Goal: Transaction & Acquisition: Obtain resource

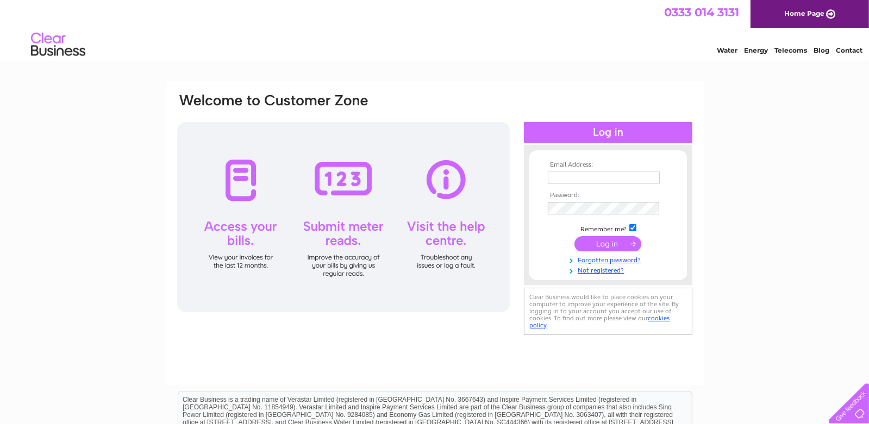
type input "paul@logicvehiclesolutions.com"
click at [585, 244] on input "submit" at bounding box center [607, 243] width 67 height 15
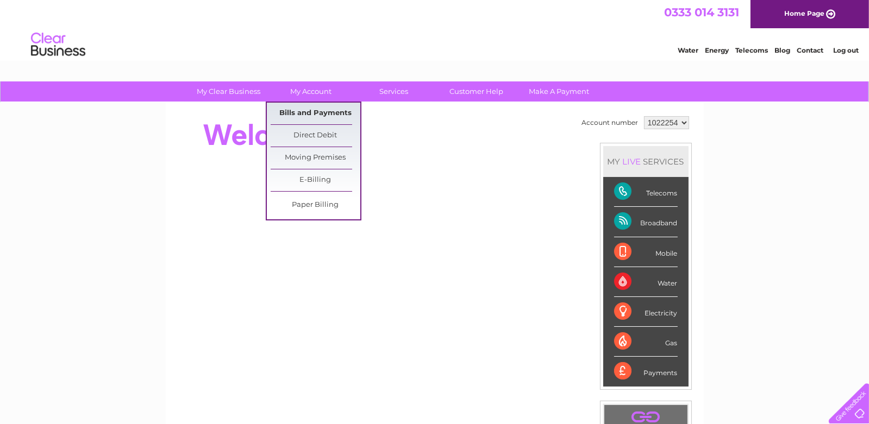
click at [308, 110] on link "Bills and Payments" at bounding box center [316, 114] width 90 height 22
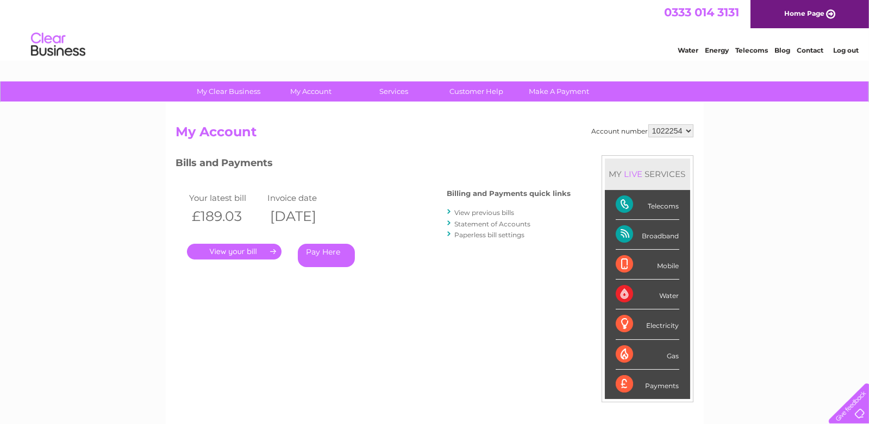
click at [247, 250] on link "." at bounding box center [234, 252] width 95 height 16
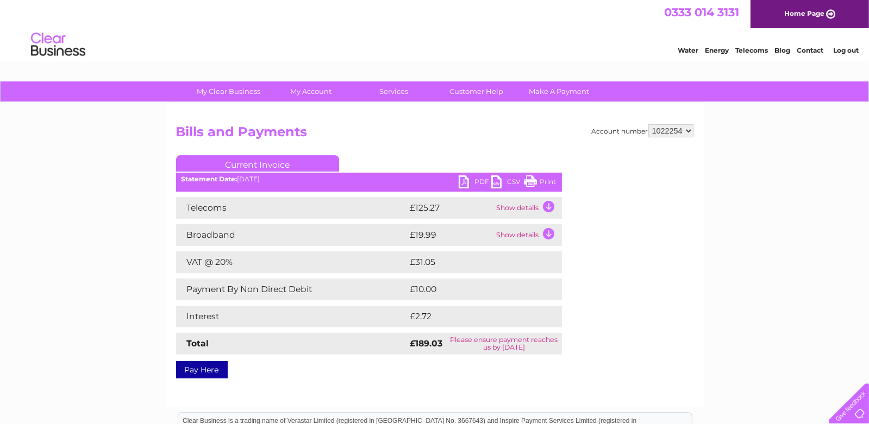
click at [91, 173] on div "My Clear Business Login Details My Details My Preferences Link Account My Accou…" at bounding box center [434, 336] width 869 height 511
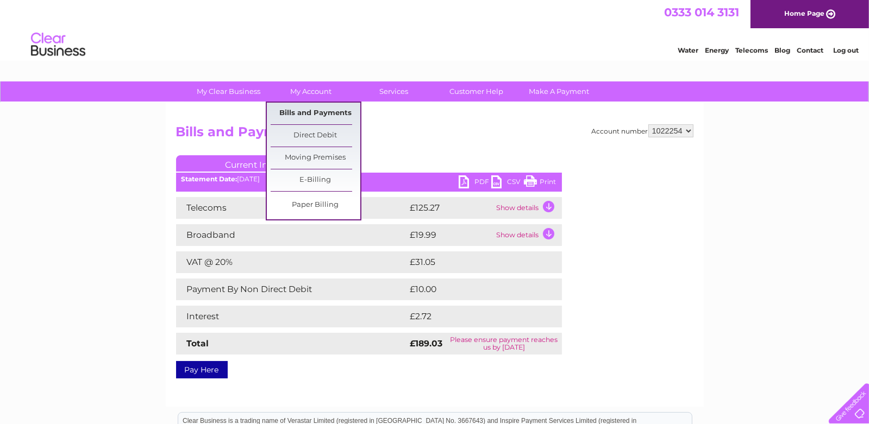
click at [319, 111] on link "Bills and Payments" at bounding box center [316, 114] width 90 height 22
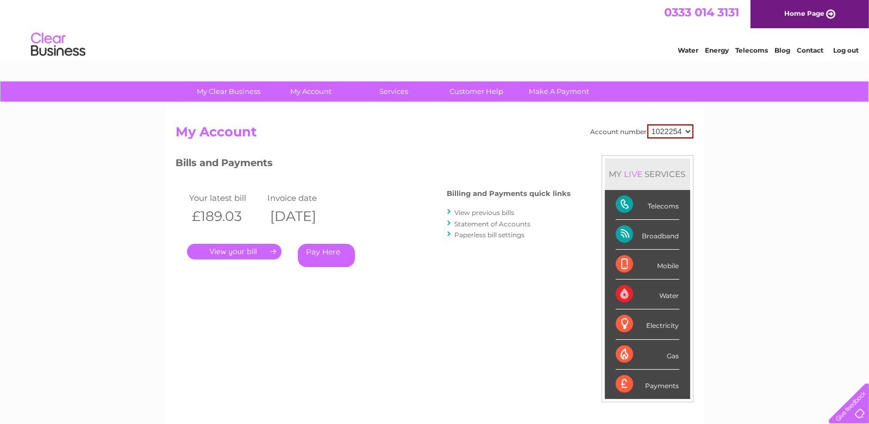
click at [477, 213] on link "View previous bills" at bounding box center [485, 213] width 60 height 8
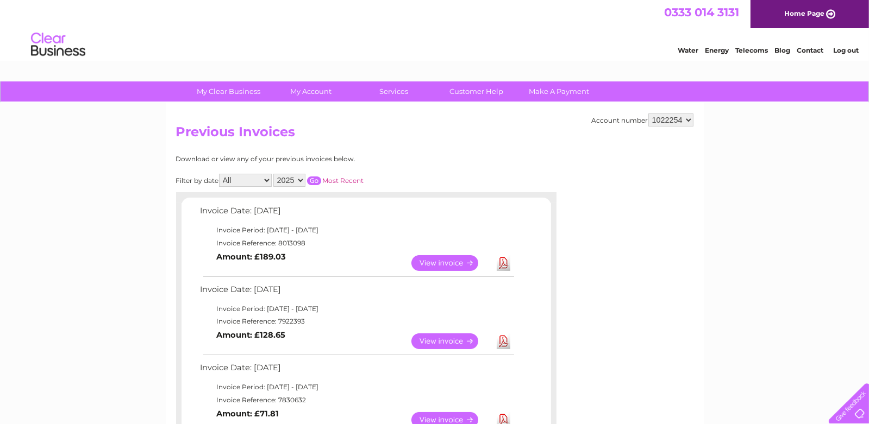
click at [437, 263] on link "View" at bounding box center [451, 263] width 80 height 16
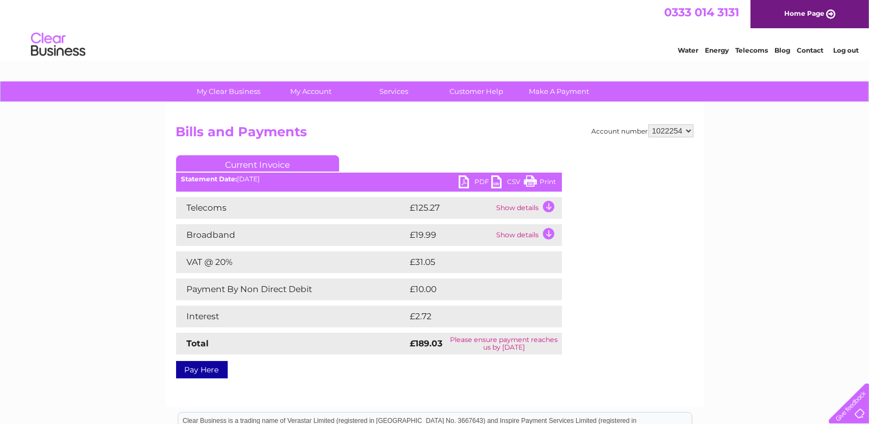
click at [474, 179] on link "PDF" at bounding box center [475, 183] width 33 height 16
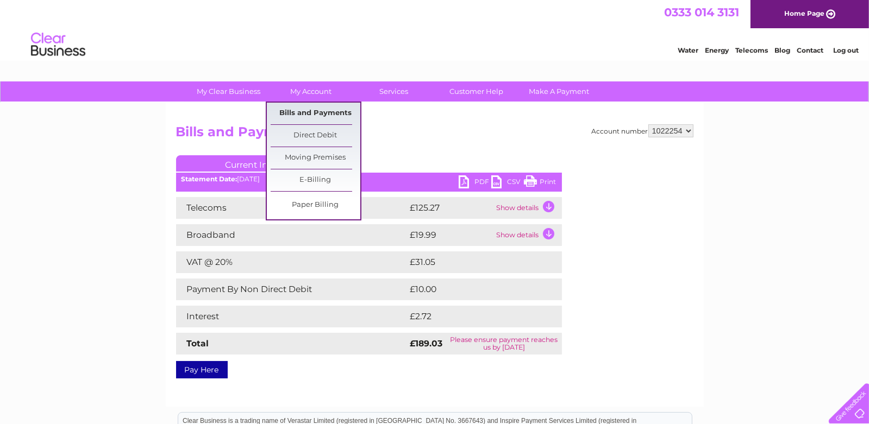
click at [309, 111] on link "Bills and Payments" at bounding box center [316, 114] width 90 height 22
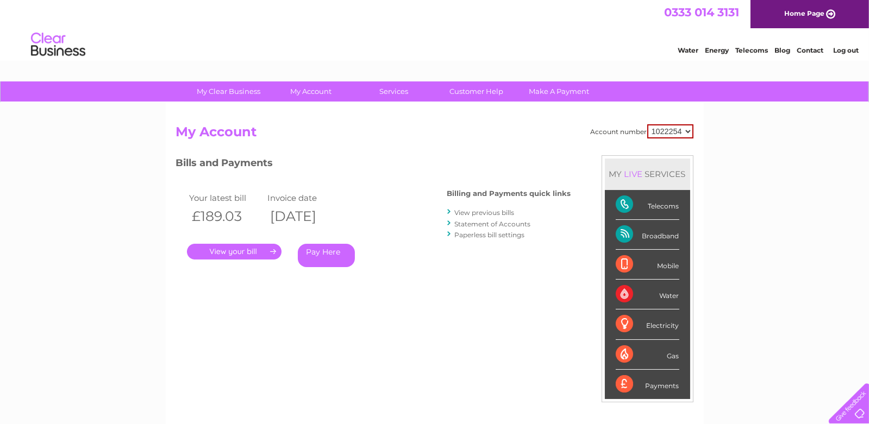
click at [473, 212] on link "View previous bills" at bounding box center [485, 213] width 60 height 8
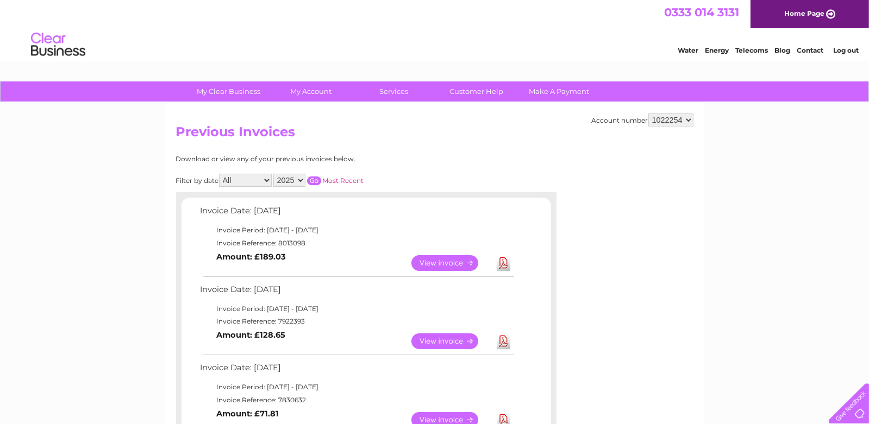
click at [439, 344] on link "View" at bounding box center [451, 342] width 80 height 16
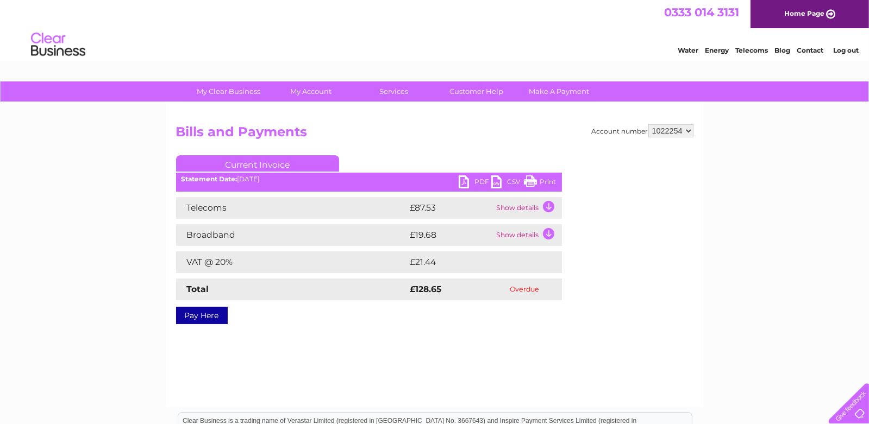
click at [476, 178] on link "PDF" at bounding box center [475, 183] width 33 height 16
click at [840, 52] on link "Log out" at bounding box center [846, 50] width 26 height 8
